Goal: Navigation & Orientation: Find specific page/section

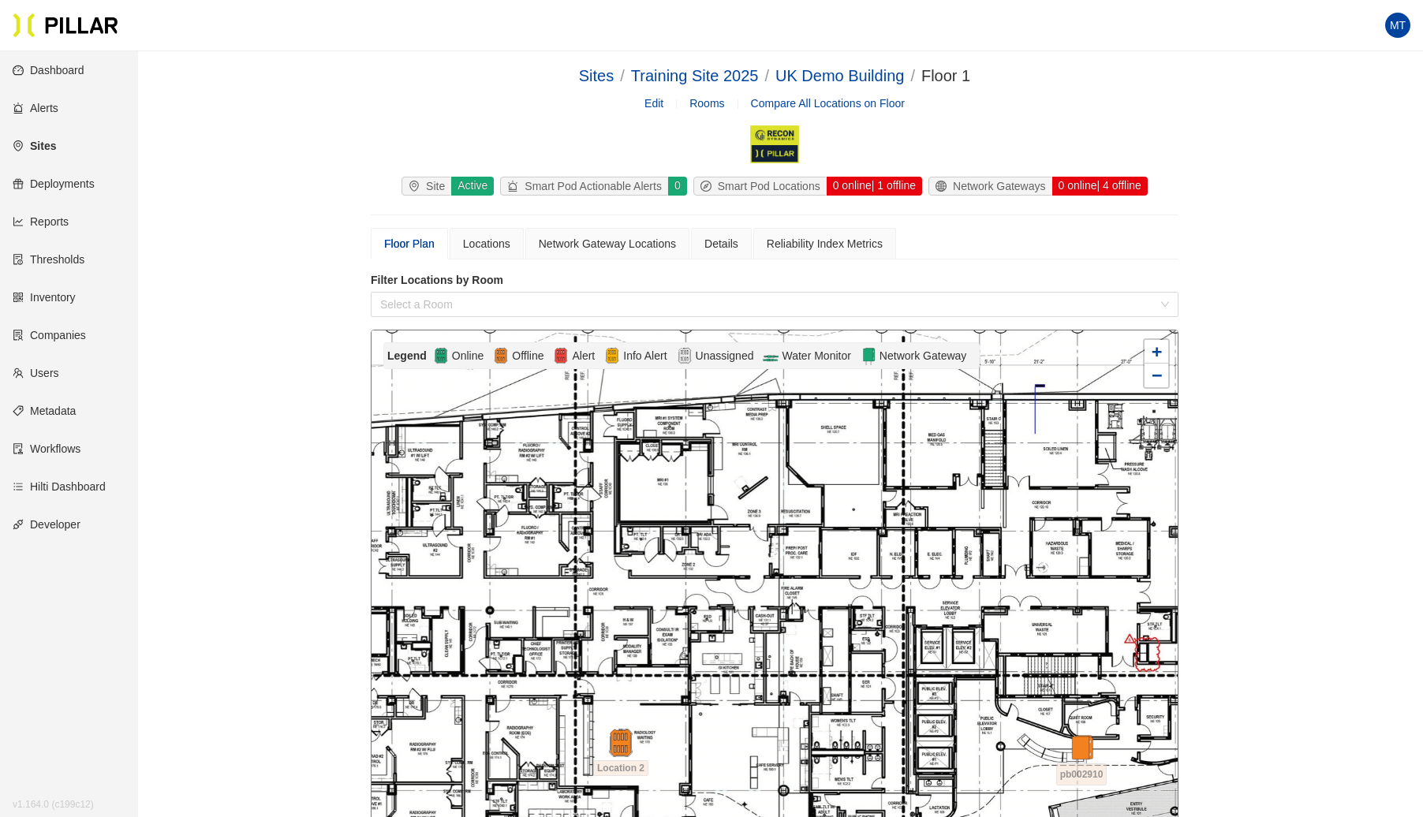
click at [43, 334] on link "Companies" at bounding box center [49, 335] width 73 height 13
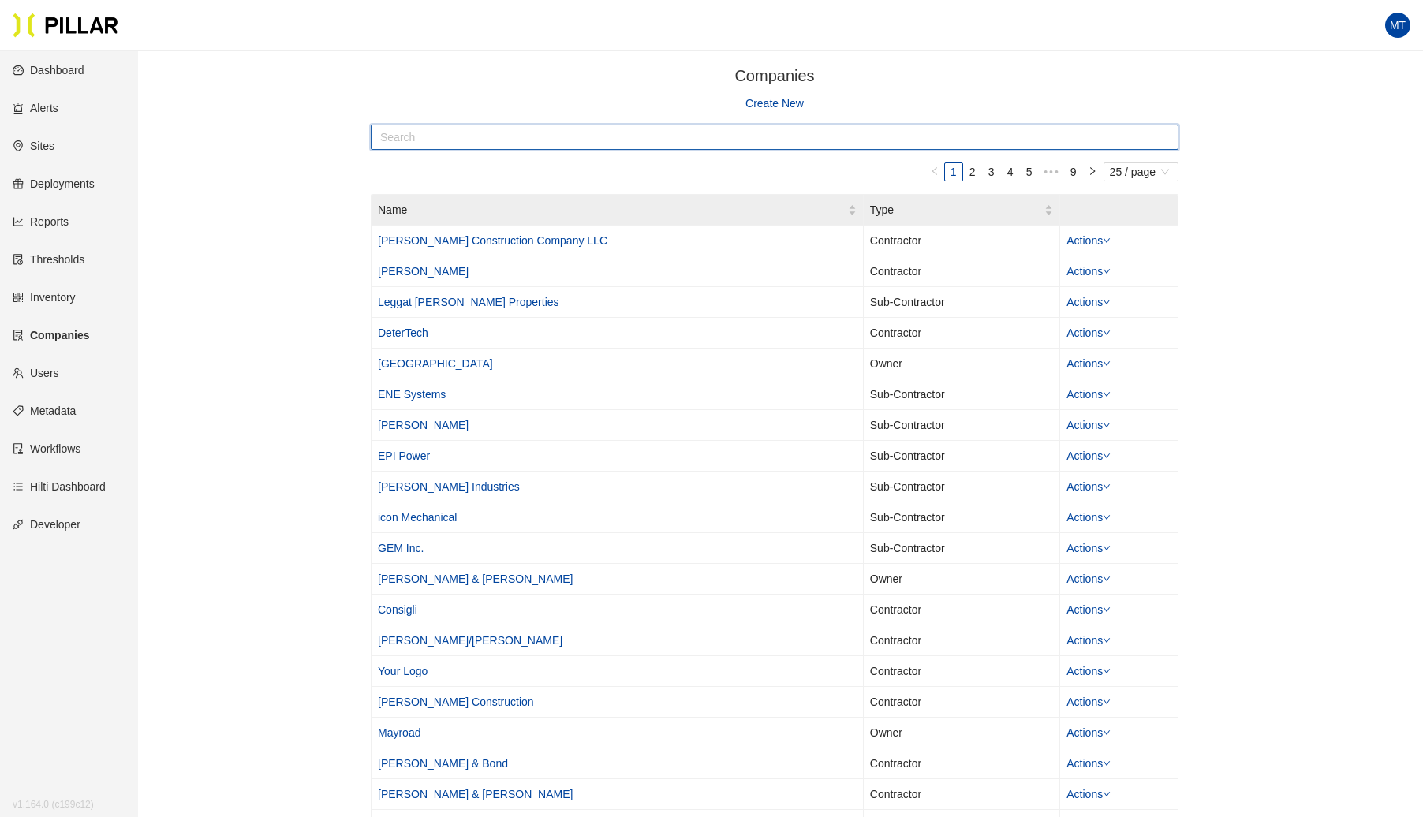
click at [502, 136] on input "text" at bounding box center [775, 137] width 808 height 25
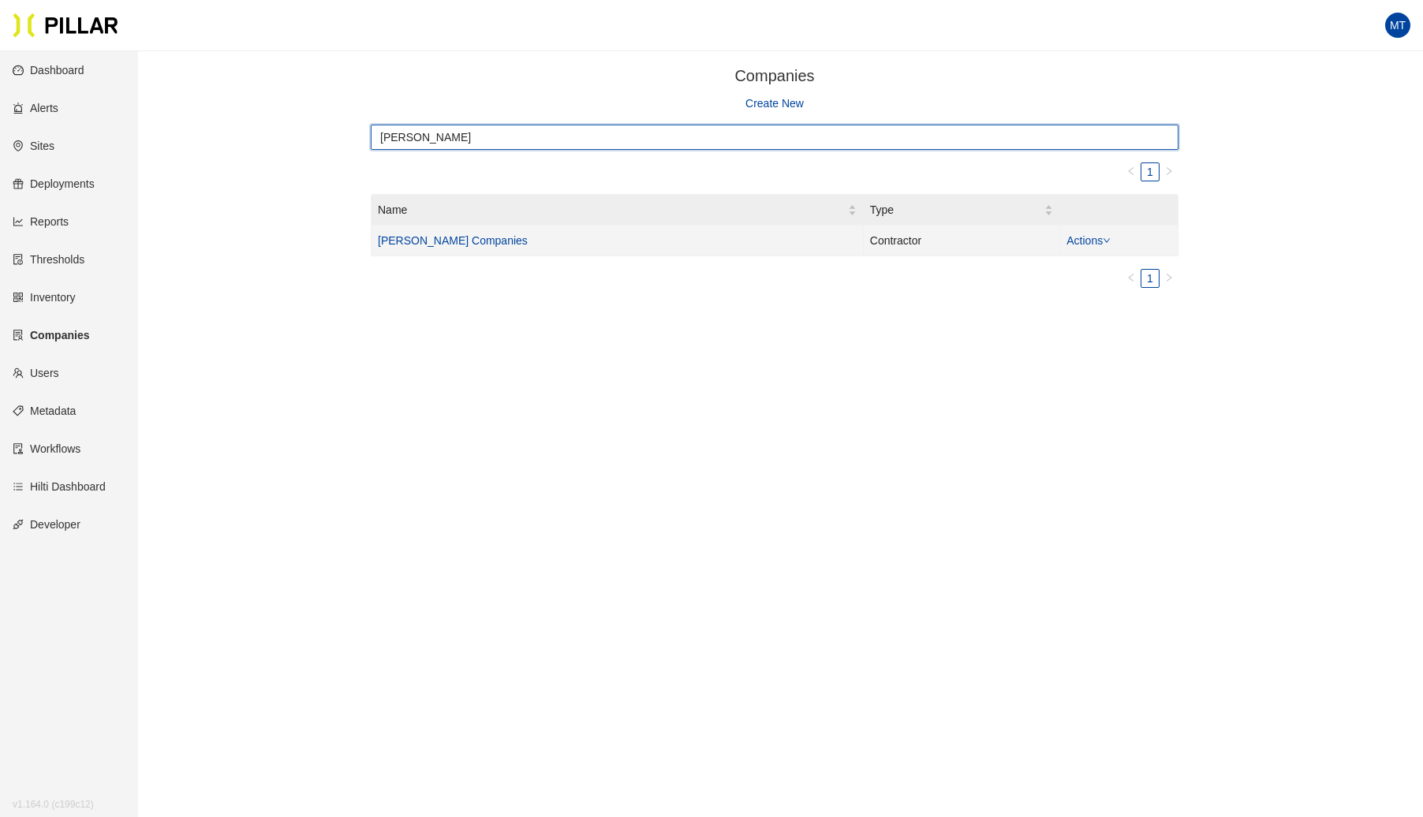
type input "[PERSON_NAME]"
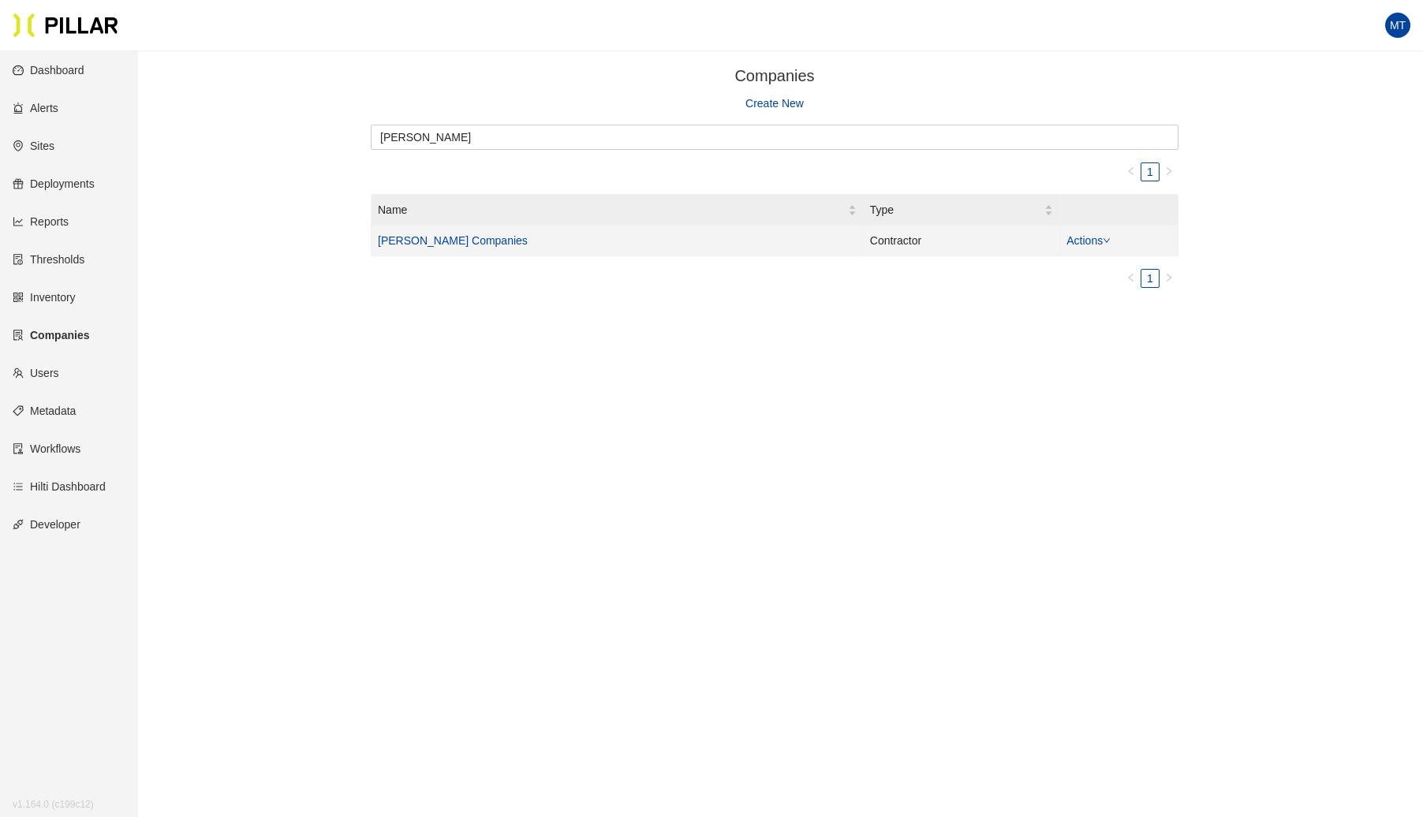
click at [404, 241] on link "[PERSON_NAME] Companies" at bounding box center [453, 240] width 150 height 13
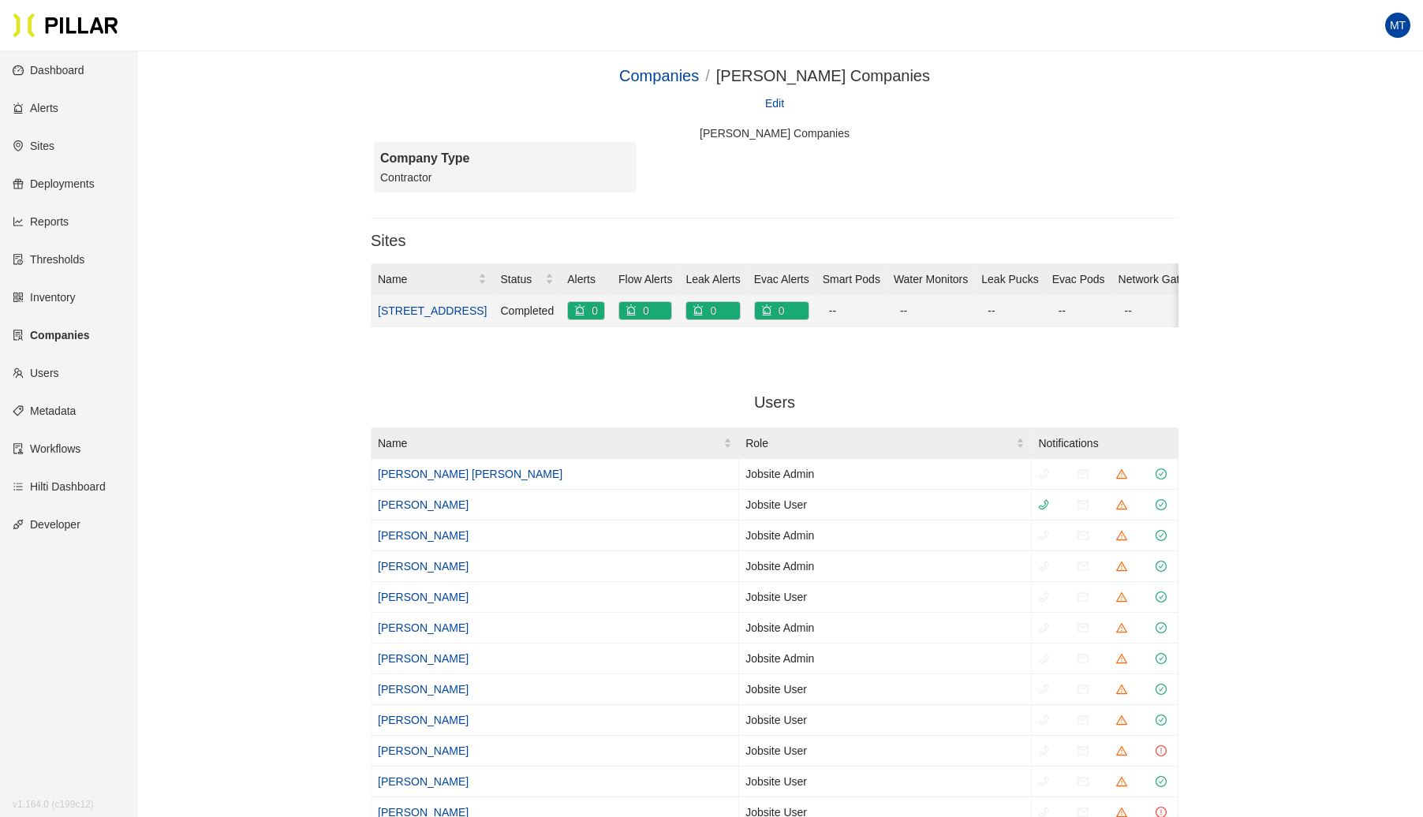
click at [406, 304] on link "[STREET_ADDRESS]" at bounding box center [432, 310] width 109 height 13
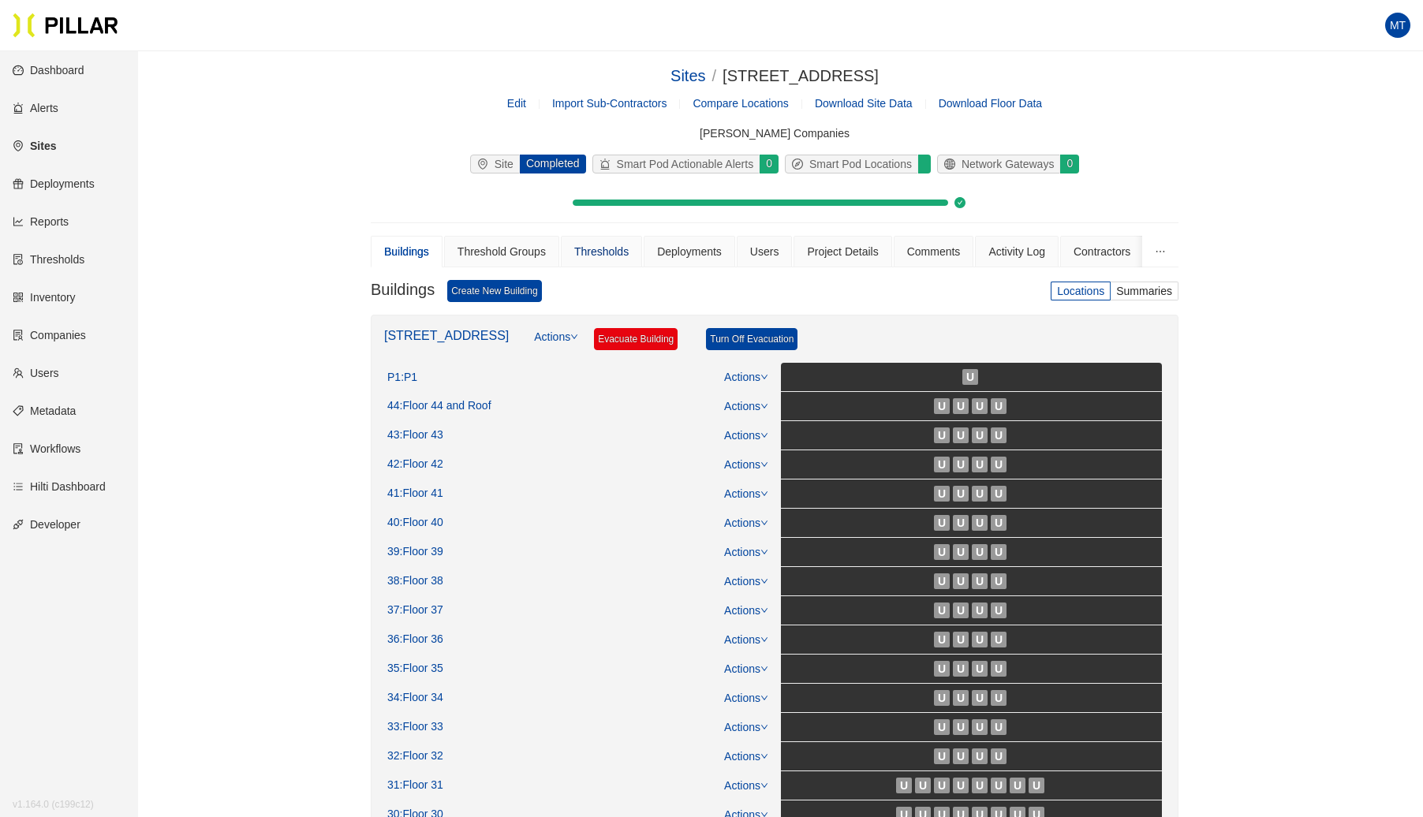
click at [602, 254] on div "Thresholds" at bounding box center [601, 251] width 54 height 17
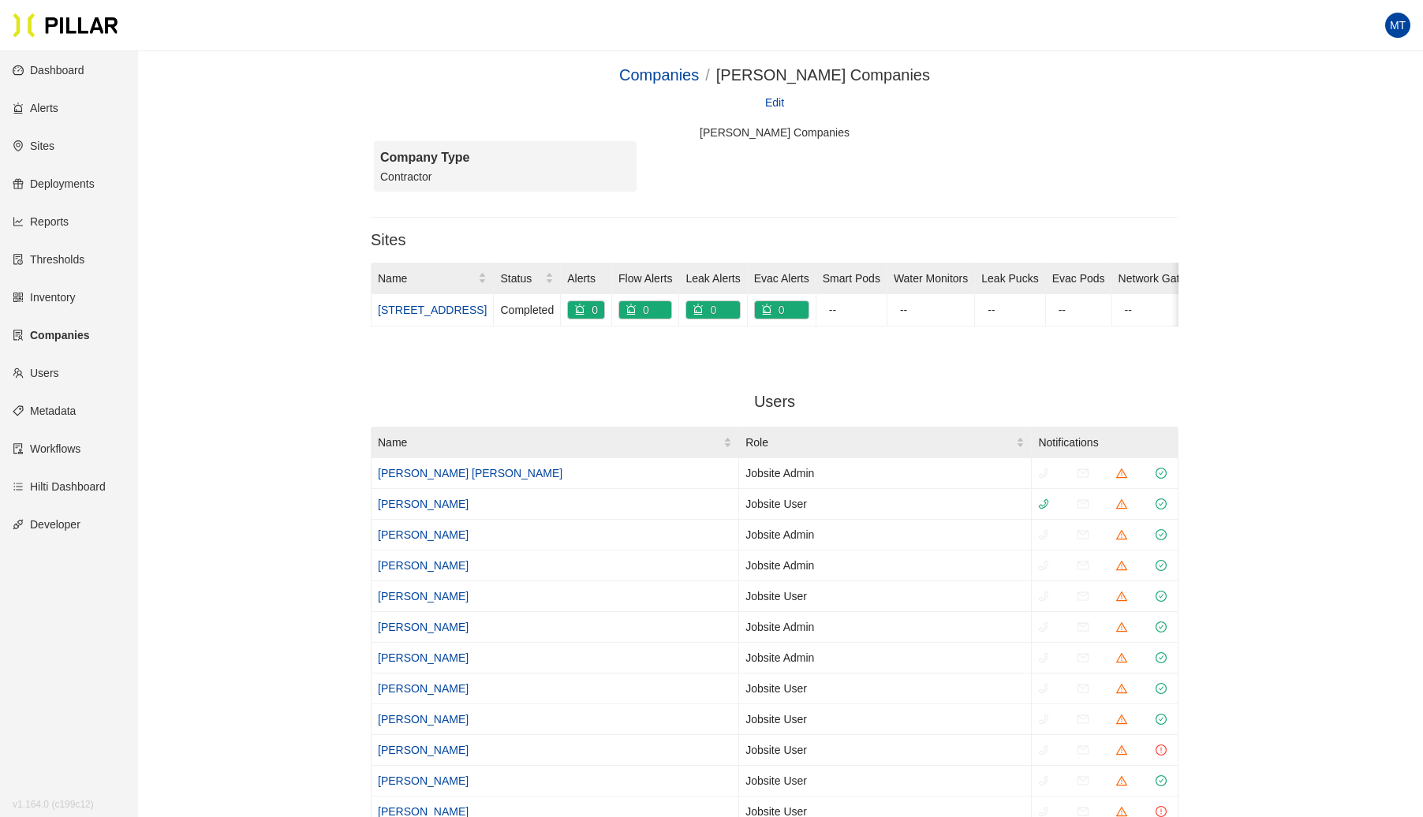
scroll to position [6, 0]
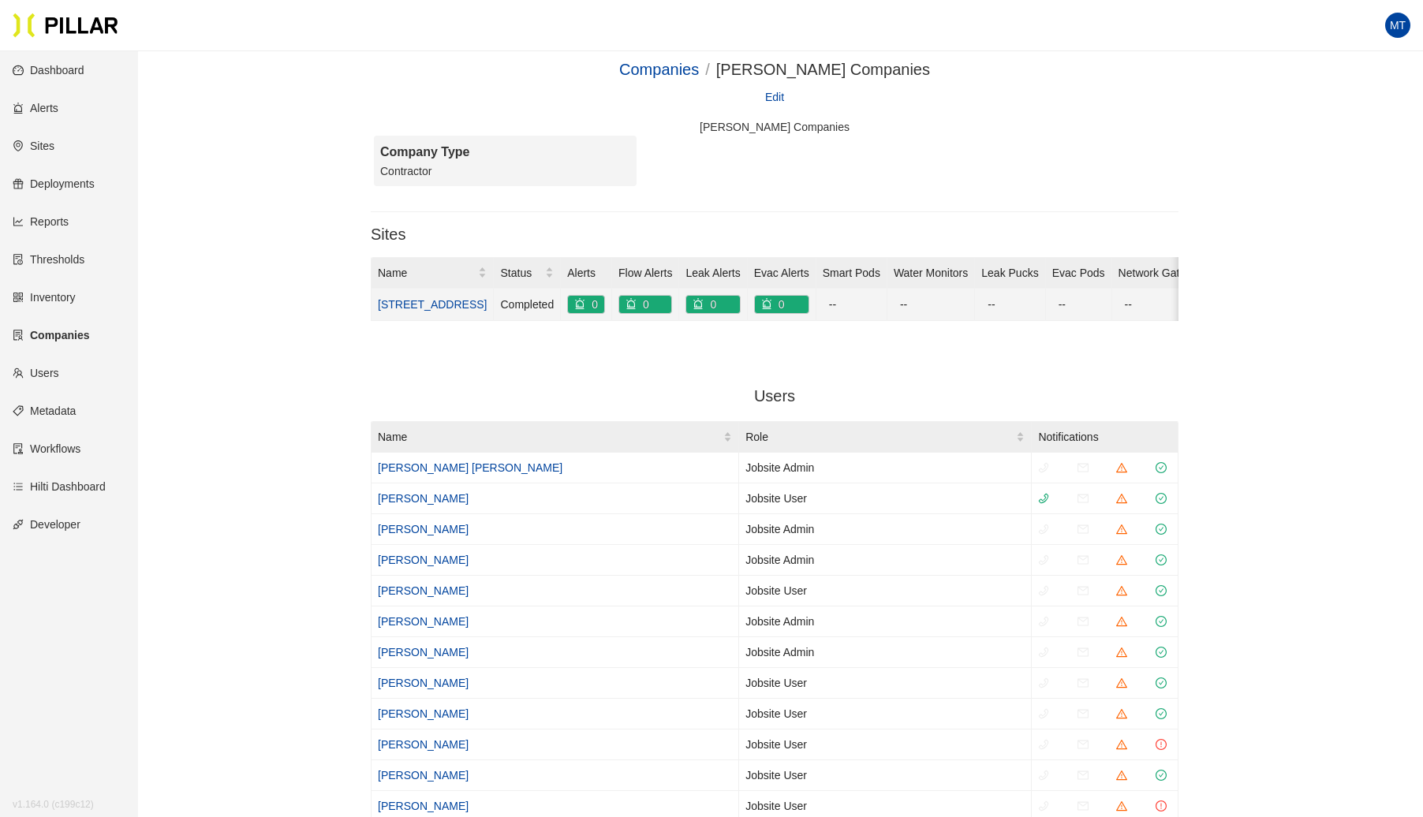
click at [402, 300] on link "[STREET_ADDRESS]" at bounding box center [432, 304] width 109 height 13
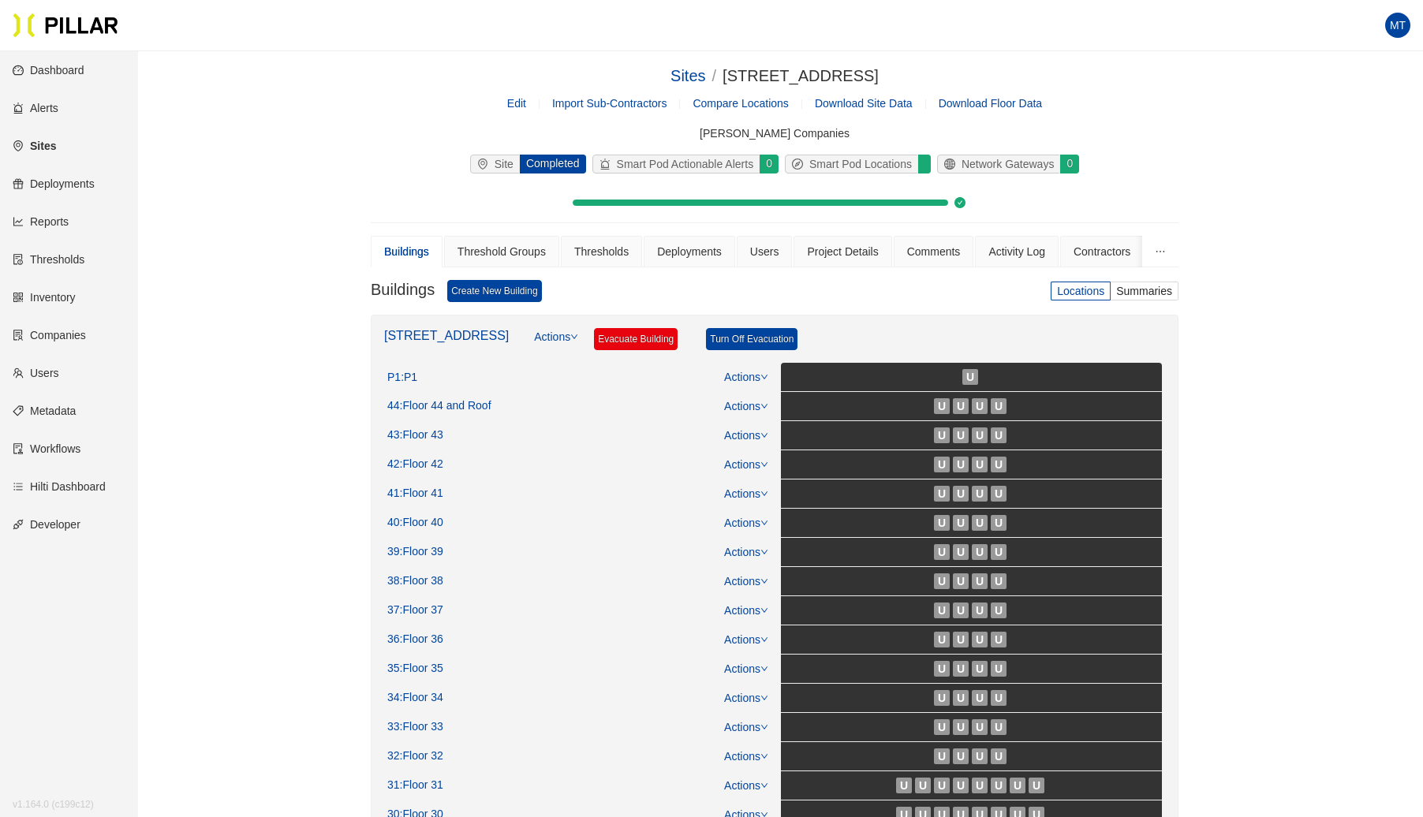
click at [519, 106] on link "Edit" at bounding box center [516, 103] width 19 height 13
click at [762, 254] on div "Users" at bounding box center [764, 251] width 29 height 17
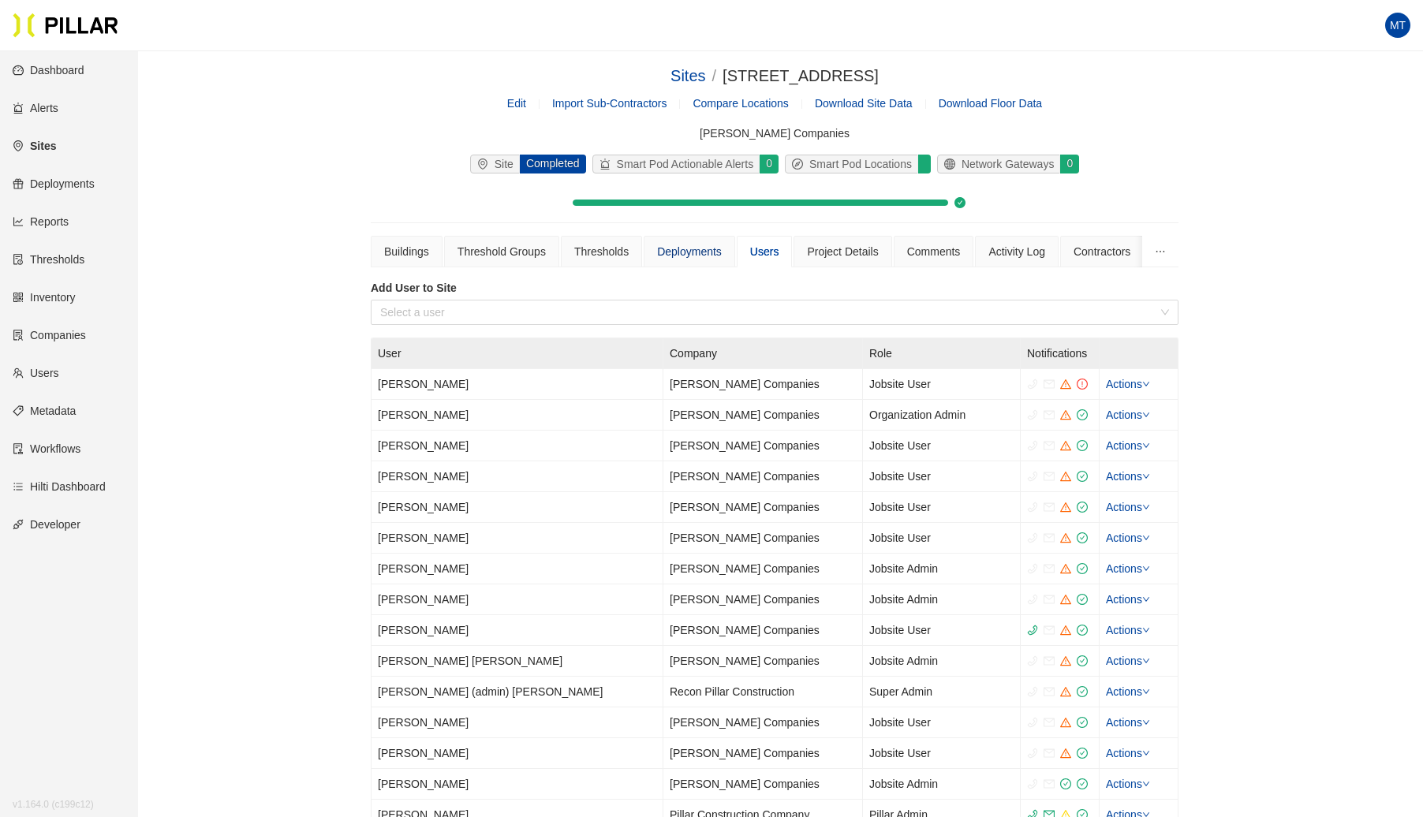
click at [704, 252] on div "Deployments" at bounding box center [689, 251] width 65 height 17
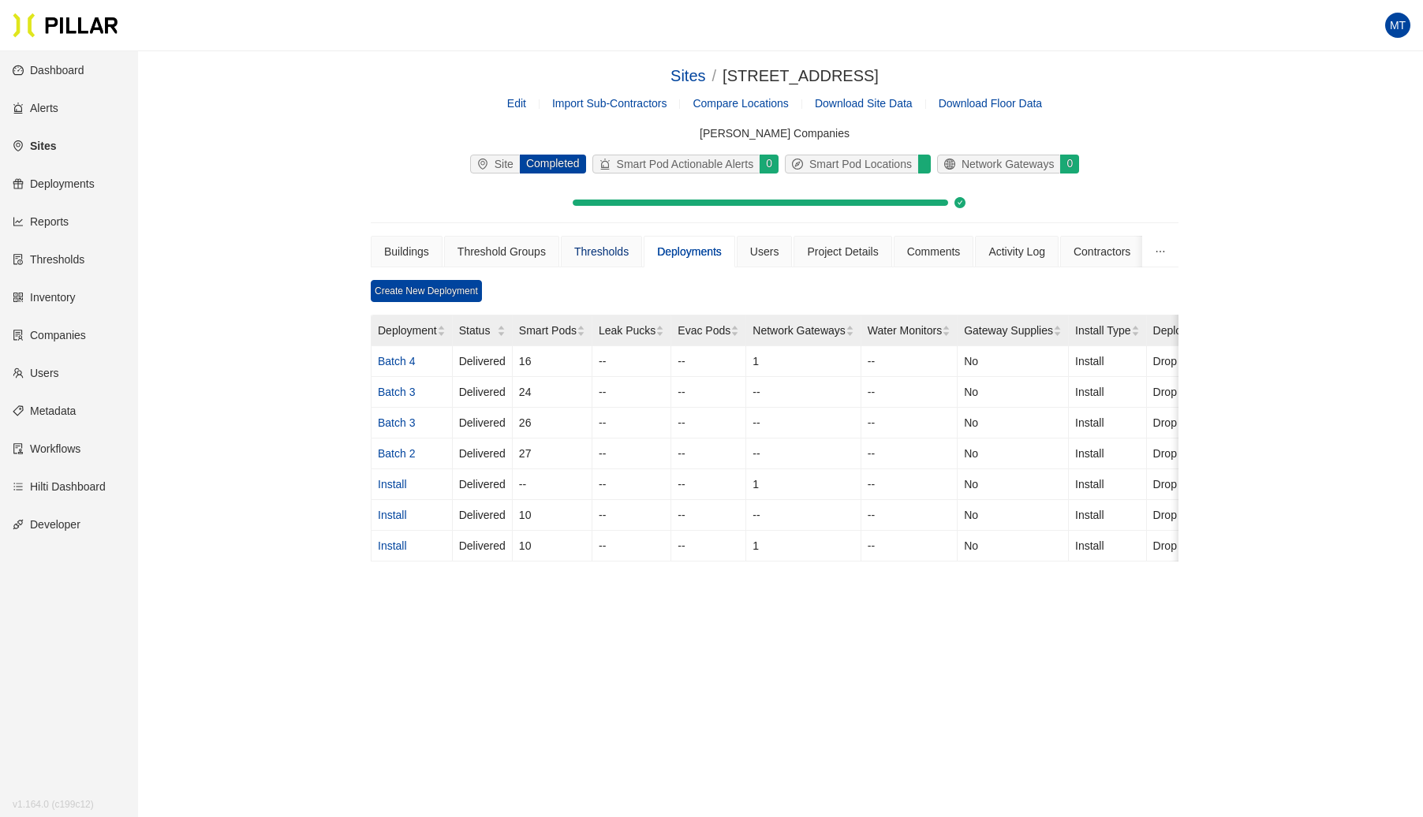
click at [600, 256] on div "Thresholds" at bounding box center [601, 251] width 54 height 17
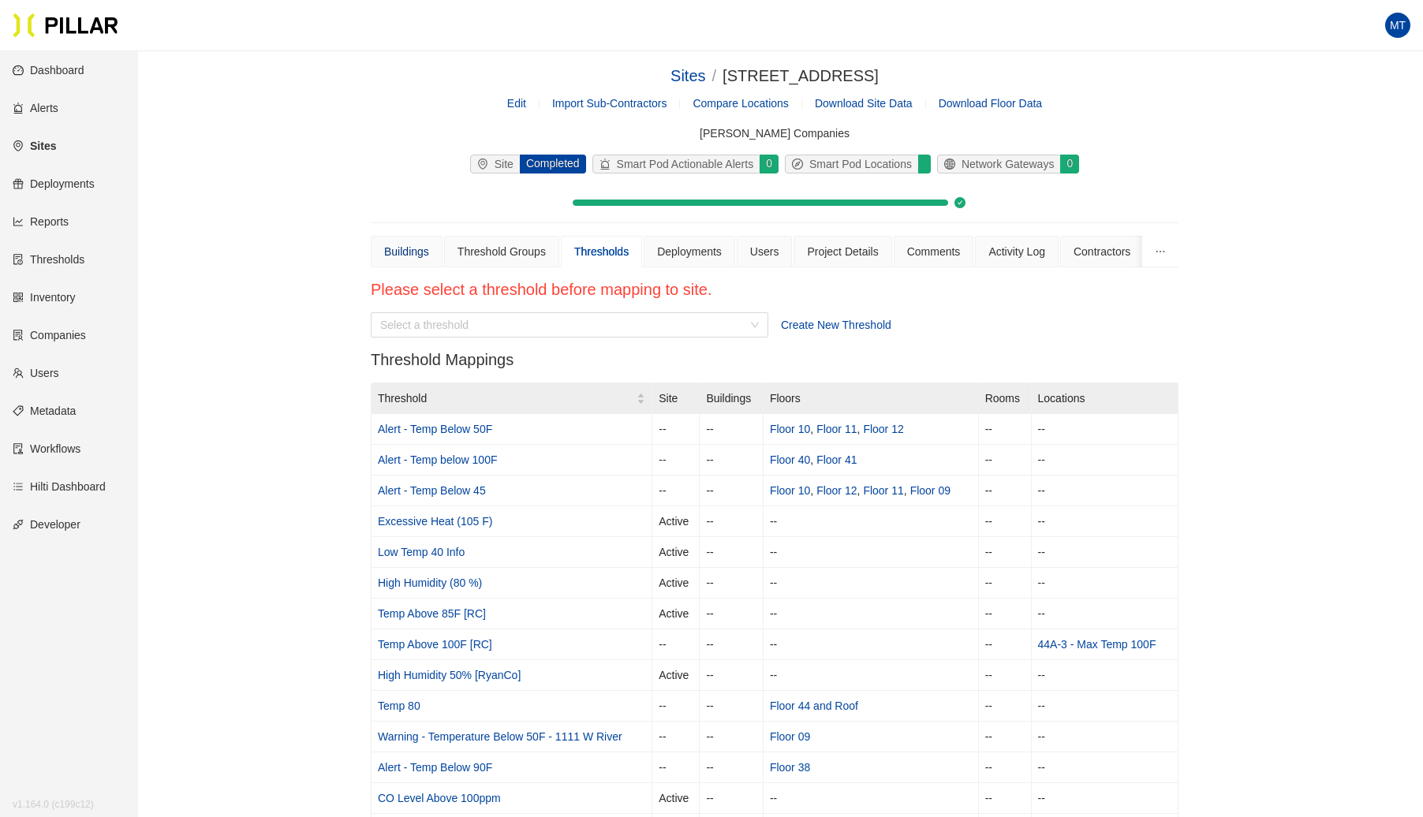
click at [420, 248] on div "Buildings" at bounding box center [406, 251] width 45 height 17
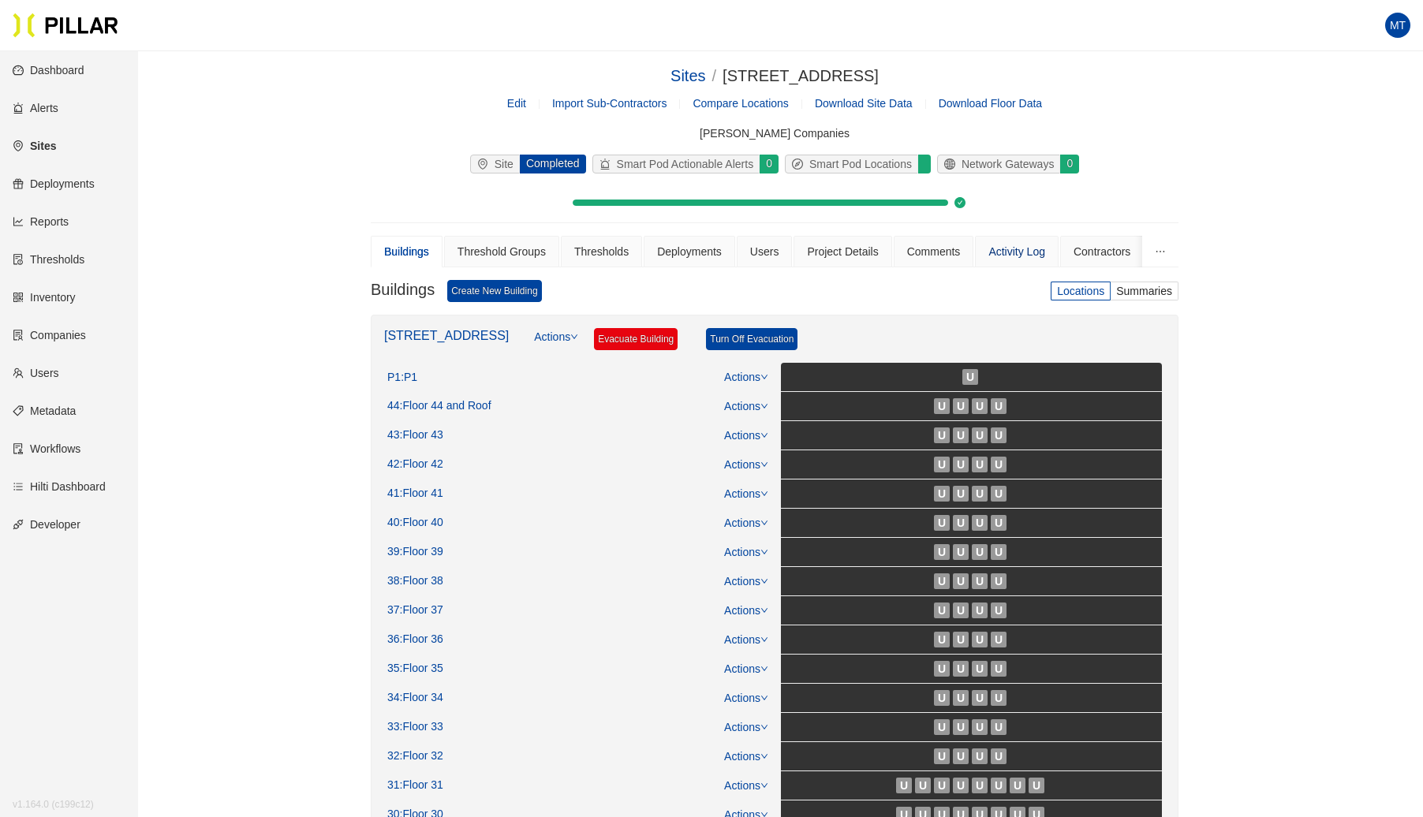
click at [1009, 254] on div "Activity Log" at bounding box center [1016, 251] width 57 height 17
